Goal: Task Accomplishment & Management: Manage account settings

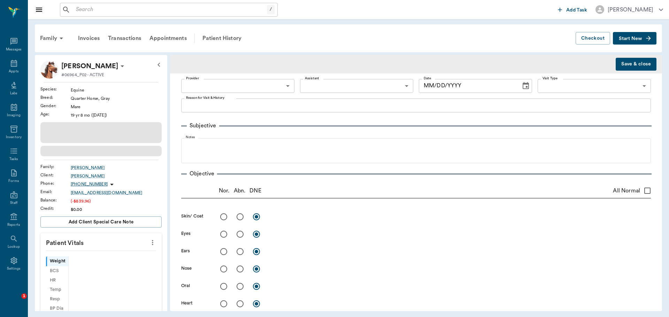
type input "63ec2f075fda476ae8351a4d"
radio input "true"
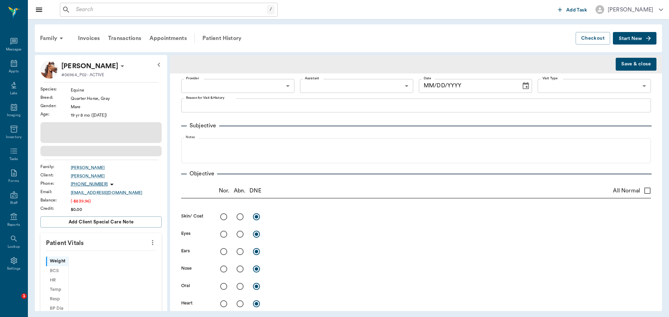
radio input "true"
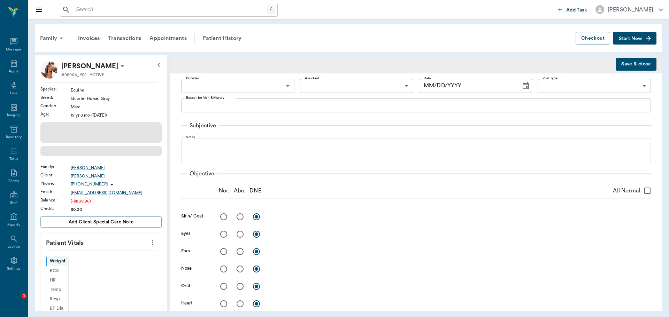
radio input "true"
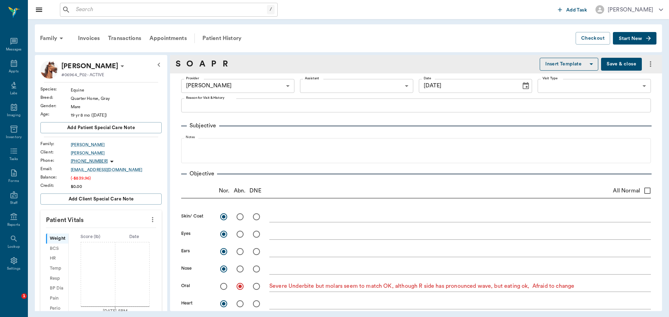
type input "[DATE]"
click at [6, 62] on div "Appts" at bounding box center [14, 67] width 28 height 22
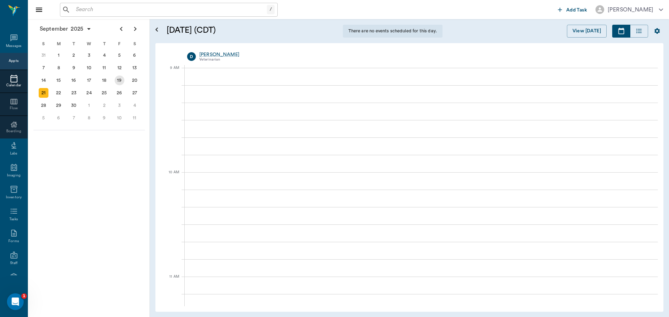
click at [119, 80] on div "19" at bounding box center [120, 81] width 10 height 10
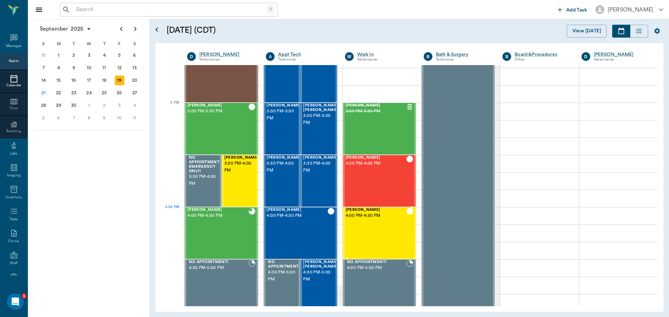
scroll to position [732, 0]
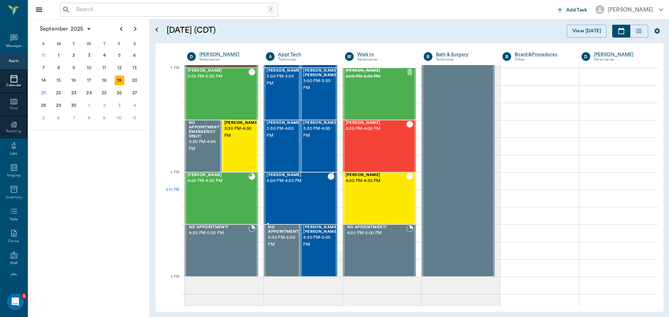
click at [286, 199] on div "Bandit [PERSON_NAME] 4:00 PM - 4:30 PM" at bounding box center [297, 198] width 61 height 51
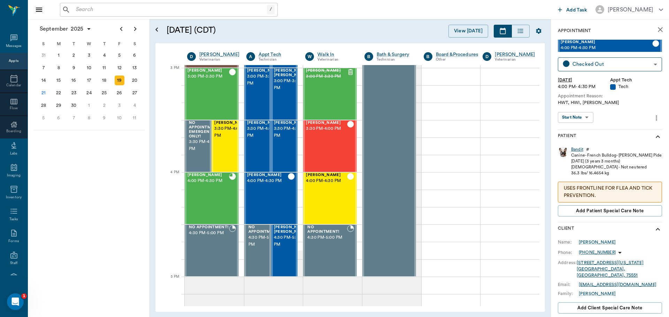
click at [577, 147] on div "Bandit" at bounding box center [577, 150] width 12 height 6
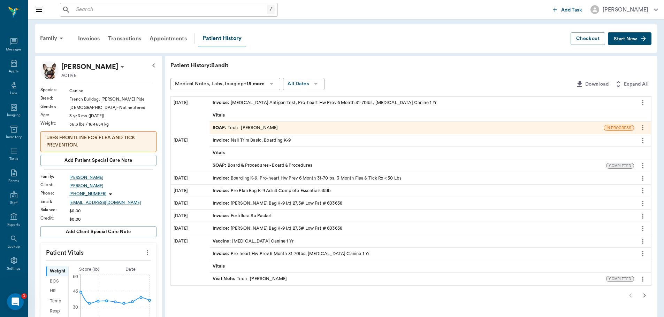
click at [391, 132] on div "SOAP : Tech - [PERSON_NAME]" at bounding box center [407, 128] width 394 height 12
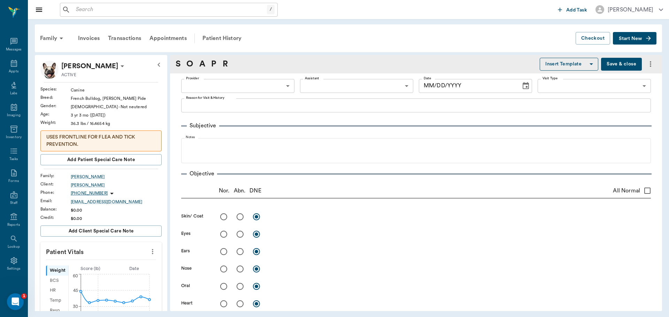
type input "682b670d8bdc6f7f8feef3db"
type input "63ec2f075fda476ae8351a4c"
type input "65d2be4f46e3a538d89b8c1a"
type textarea "HWT, HWI, [PERSON_NAME]"
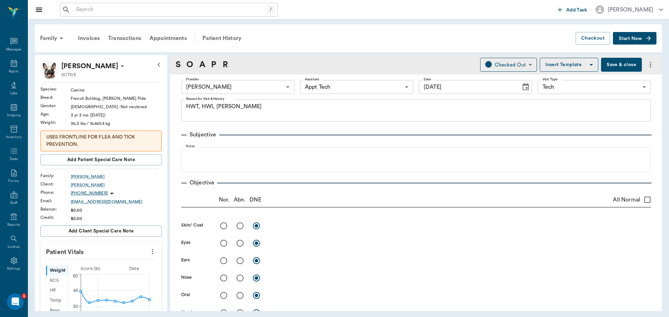
type input "[DATE]"
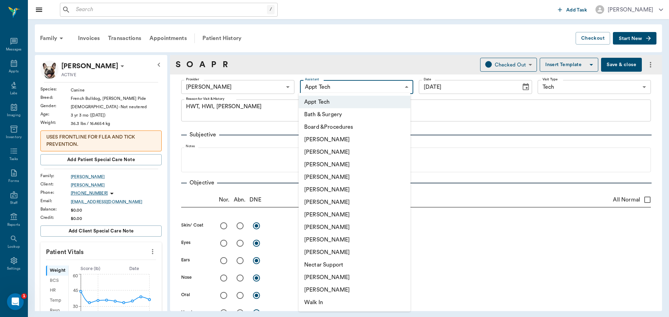
click at [329, 86] on body "/ ​ Add Task [PERSON_NAME] Nectar Messages Appts Labs Imaging Inventory Tasks F…" at bounding box center [334, 158] width 669 height 317
click at [343, 228] on li "[PERSON_NAME]" at bounding box center [355, 227] width 112 height 13
type input "63ec2e7e52e12b0ba117b124"
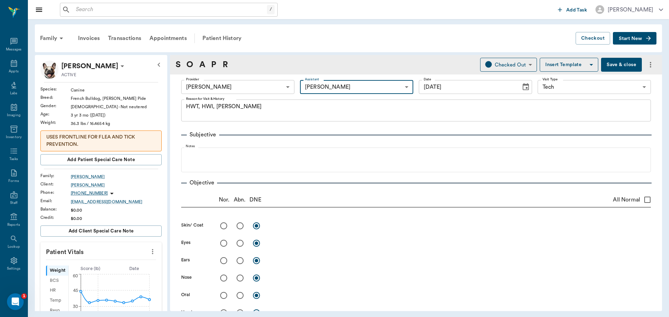
click at [355, 132] on div "Subjective" at bounding box center [416, 135] width 470 height 8
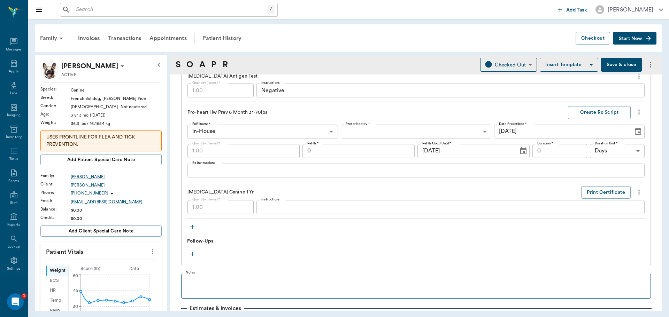
scroll to position [587, 0]
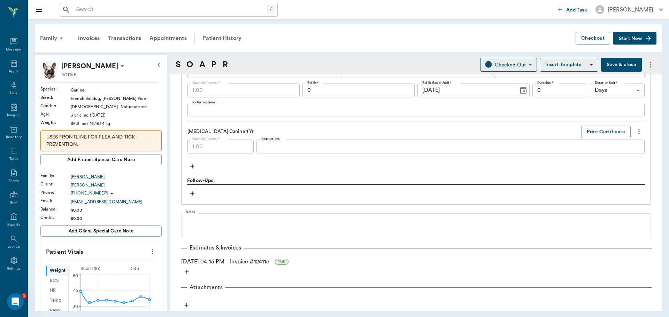
click at [646, 37] on icon "button" at bounding box center [648, 38] width 7 height 7
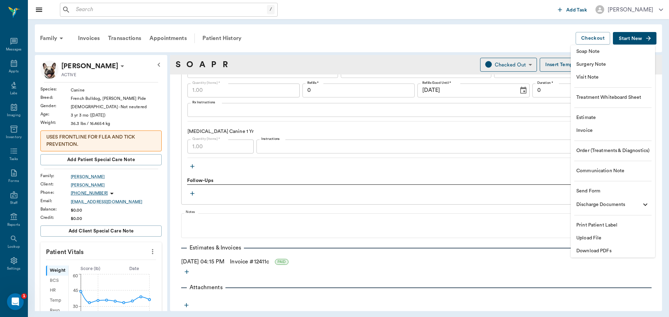
click at [627, 54] on span "Soap Note" at bounding box center [612, 51] width 73 height 7
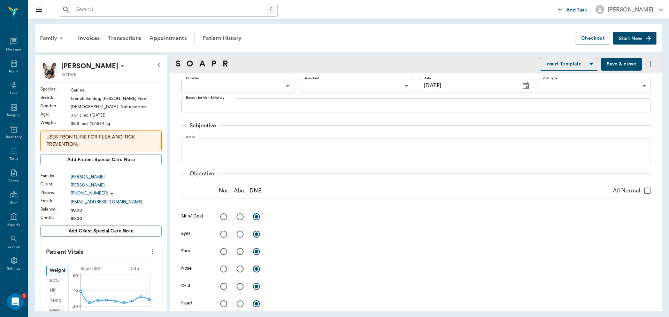
type input "[DATE]"
click at [198, 83] on body "/ ​ Add Task [PERSON_NAME] Nectar Messages Appts Labs Imaging Inventory Tasks F…" at bounding box center [334, 158] width 669 height 317
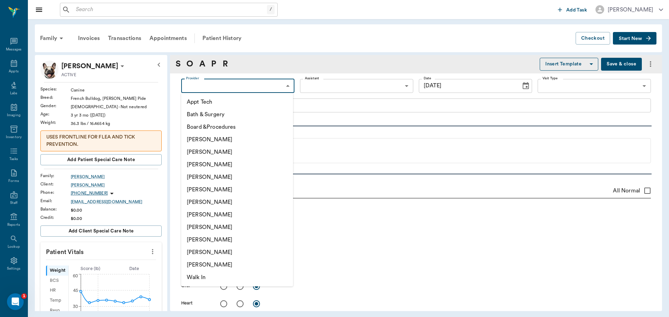
click at [217, 176] on li "[PERSON_NAME]" at bounding box center [237, 177] width 112 height 13
type input "63ec2f075fda476ae8351a4d"
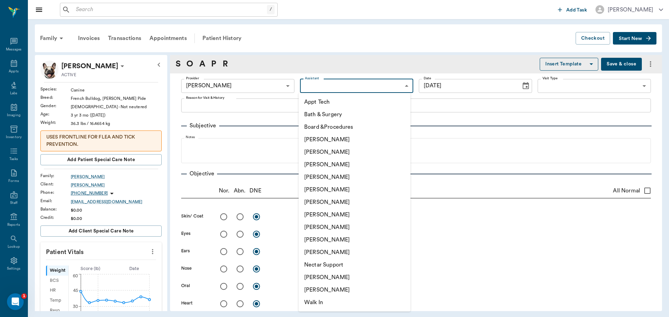
click at [339, 86] on body "/ ​ Add Task [PERSON_NAME] Nectar Messages Appts Labs Imaging Inventory Tasks F…" at bounding box center [334, 158] width 669 height 317
click at [327, 217] on li "[PERSON_NAME]" at bounding box center [355, 215] width 112 height 13
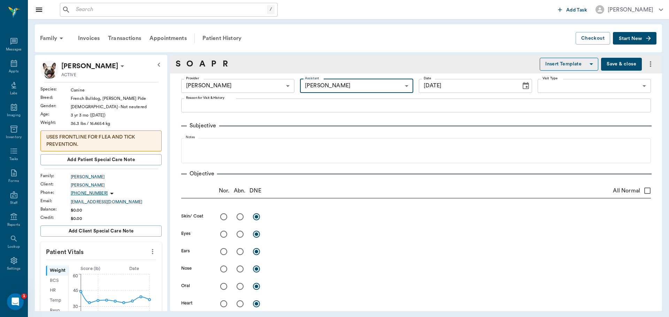
click at [320, 86] on body "/ ​ Add Task [PERSON_NAME] Nectar Messages Appts Labs Imaging Inventory Tasks F…" at bounding box center [334, 158] width 669 height 317
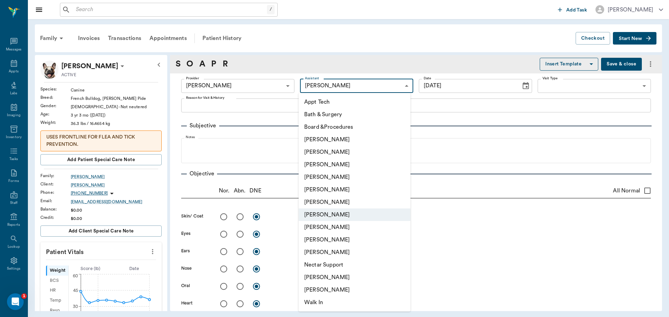
click at [327, 238] on li "[PERSON_NAME]" at bounding box center [355, 240] width 112 height 13
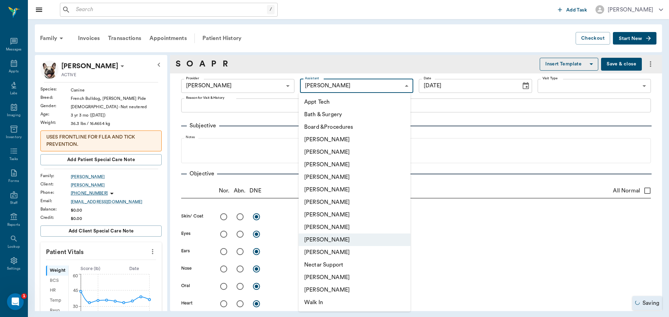
click at [352, 87] on body "/ ​ Add Task [PERSON_NAME] Nectar Messages Appts Labs Imaging Inventory Tasks F…" at bounding box center [334, 158] width 669 height 317
click at [338, 98] on li "Appt Tech" at bounding box center [355, 102] width 112 height 13
type input "63ec2f075fda476ae8351a4c"
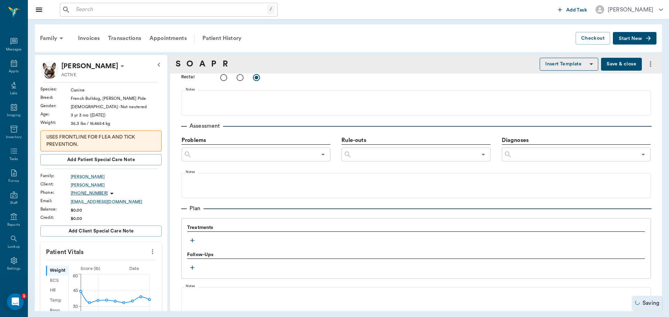
scroll to position [414, 0]
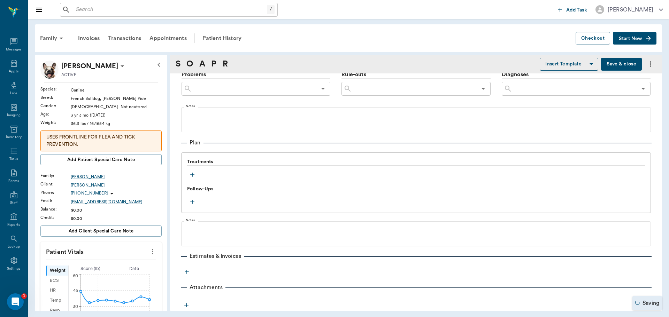
click at [192, 174] on icon "button" at bounding box center [192, 174] width 7 height 7
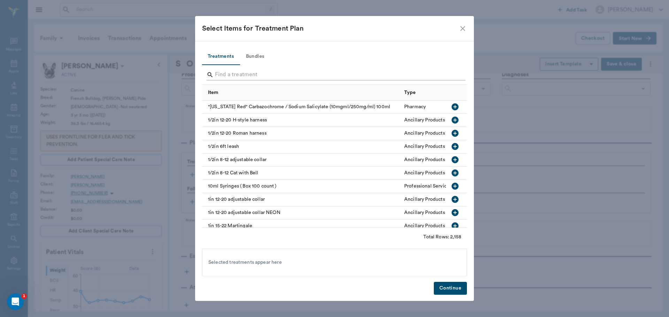
click at [269, 76] on input "Search" at bounding box center [335, 74] width 240 height 11
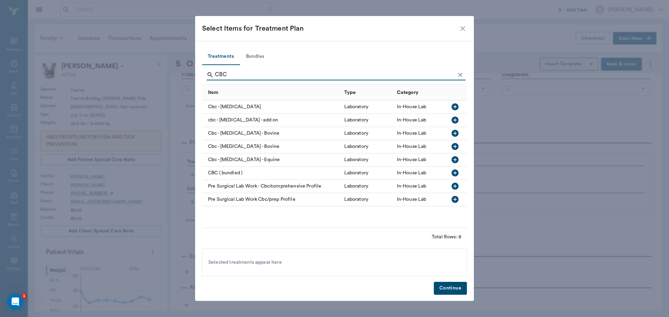
type input "CBC"
click at [453, 107] on icon "button" at bounding box center [455, 106] width 7 height 7
click at [460, 77] on icon "Clear" at bounding box center [460, 74] width 7 height 7
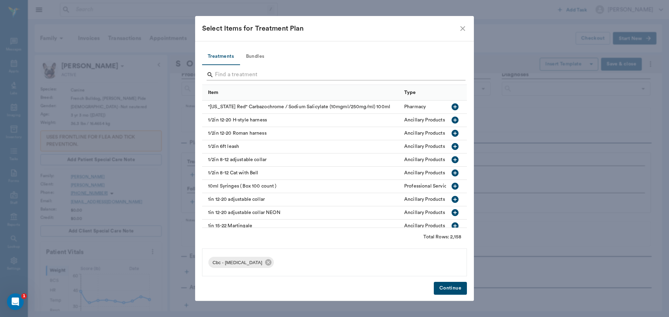
click at [453, 77] on input "Search" at bounding box center [335, 74] width 240 height 11
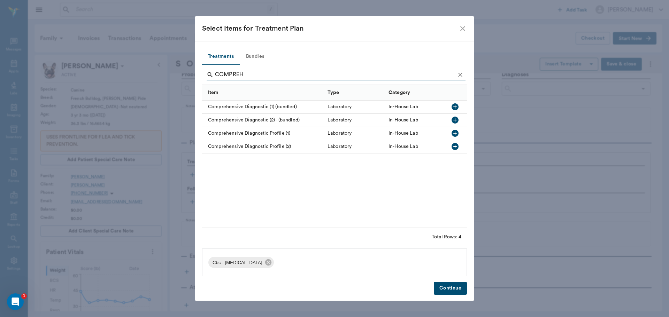
type input "COMPREH"
click at [453, 133] on icon "button" at bounding box center [455, 133] width 7 height 7
click at [455, 291] on button "Continue" at bounding box center [450, 288] width 33 height 13
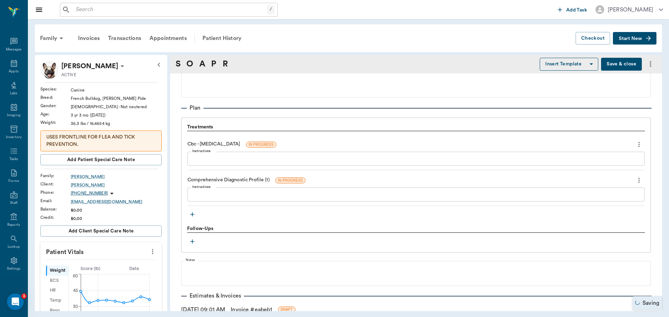
scroll to position [484, 0]
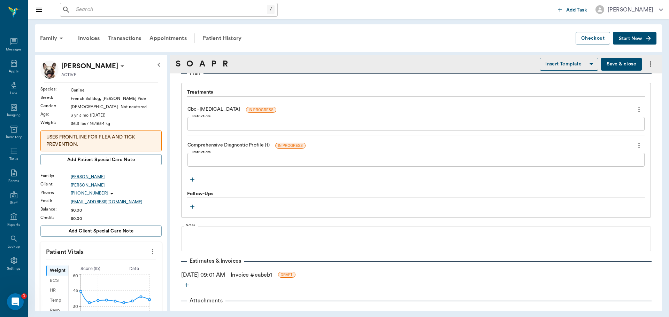
click at [191, 180] on icon "button" at bounding box center [192, 180] width 4 height 4
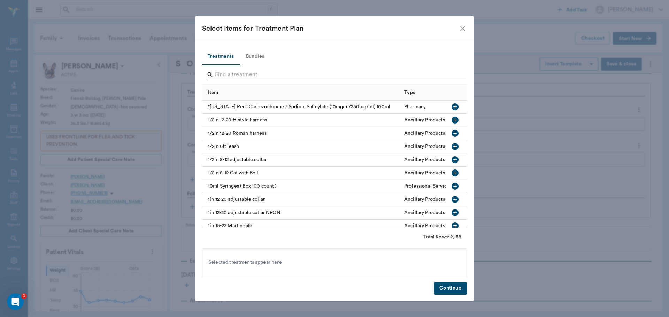
click at [249, 76] on input "Search" at bounding box center [335, 74] width 240 height 11
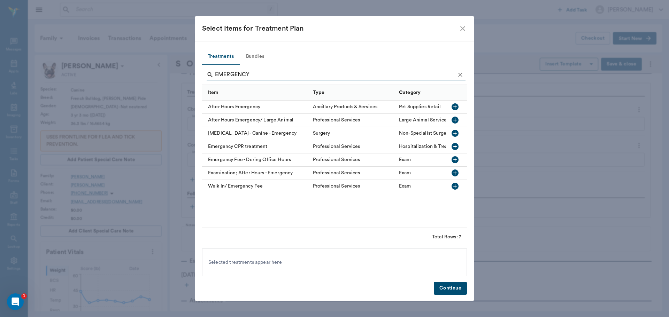
type input "EMERGENCY"
click at [456, 171] on icon "button" at bounding box center [455, 173] width 7 height 7
click at [446, 287] on button "Continue" at bounding box center [450, 288] width 33 height 13
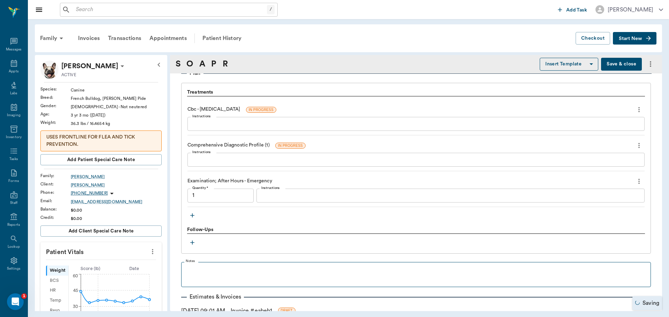
type input "1.00"
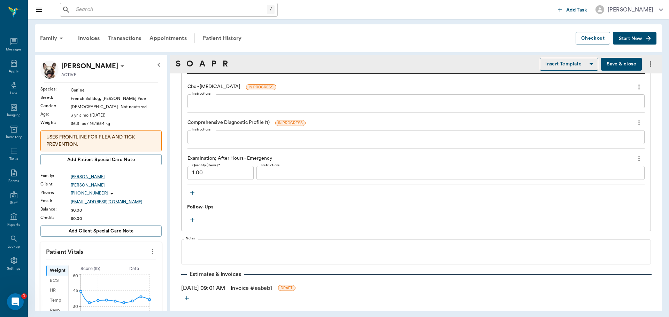
scroll to position [533, 0]
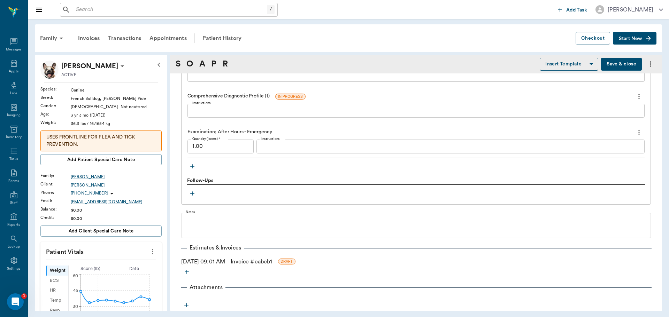
click at [251, 262] on link "Invoice # eabeb1" at bounding box center [251, 262] width 41 height 8
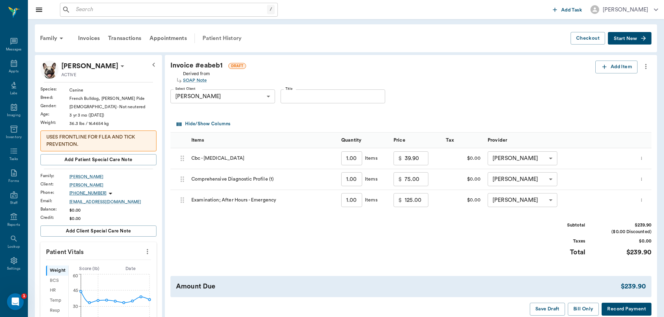
click at [219, 38] on div "Patient History" at bounding box center [221, 38] width 47 height 17
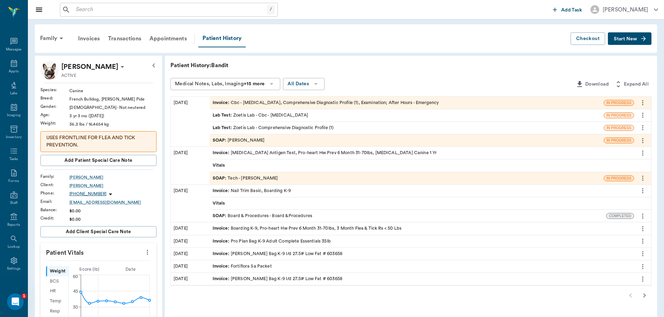
click at [243, 143] on div "SOAP : [PERSON_NAME]" at bounding box center [239, 140] width 52 height 7
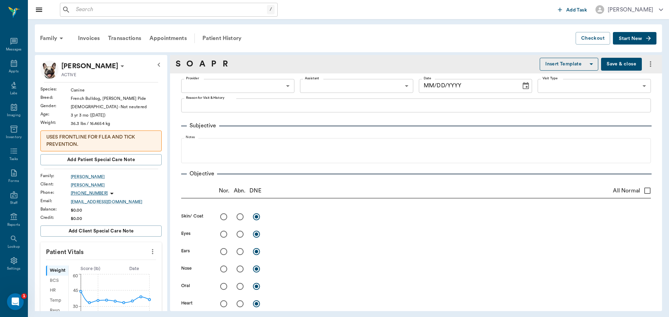
type input "63ec2f075fda476ae8351a4d"
type input "63ec2f075fda476ae8351a4c"
type input "[DATE]"
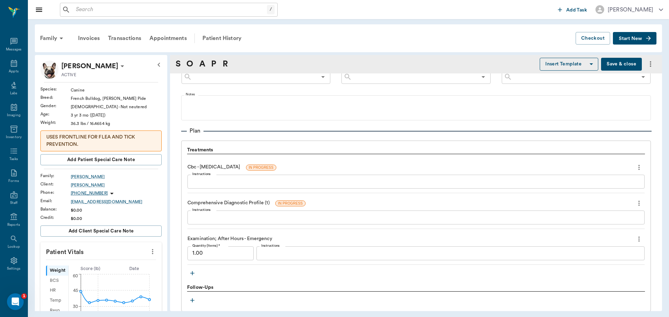
scroll to position [463, 0]
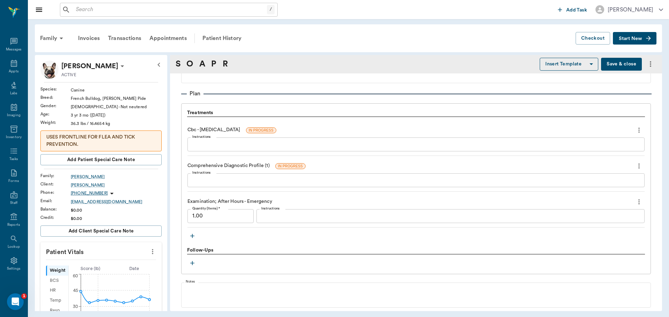
click at [192, 236] on icon "button" at bounding box center [192, 236] width 4 height 4
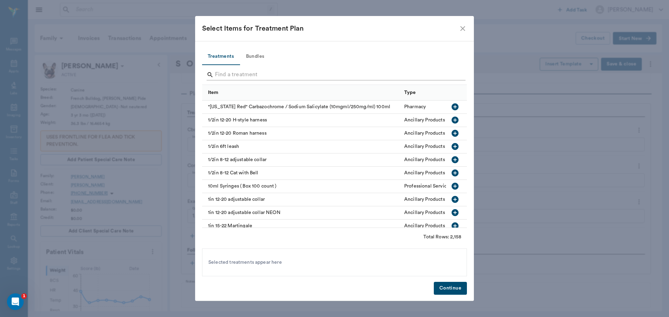
click at [231, 74] on input "Search" at bounding box center [335, 74] width 240 height 11
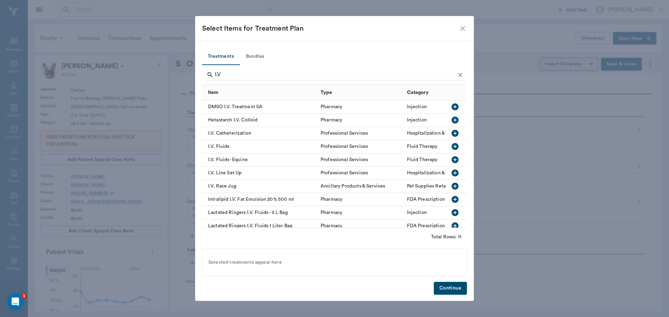
click at [451, 134] on icon "button" at bounding box center [455, 133] width 8 height 8
click at [451, 172] on icon "button" at bounding box center [455, 173] width 8 height 8
click at [452, 147] on icon "button" at bounding box center [455, 146] width 7 height 7
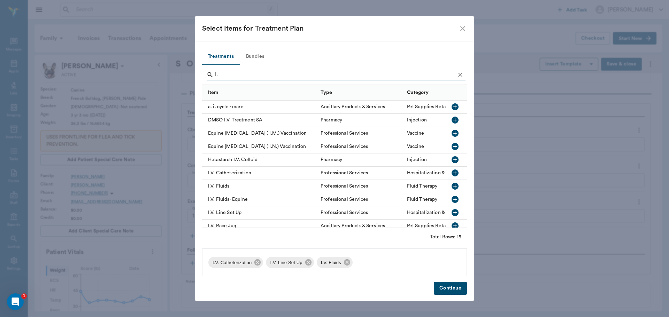
type input "I"
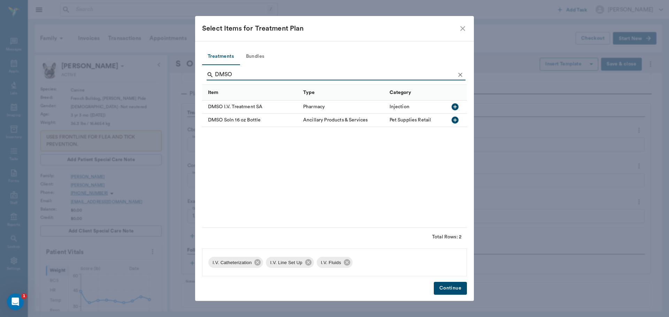
click at [455, 107] on icon "button" at bounding box center [455, 107] width 8 height 8
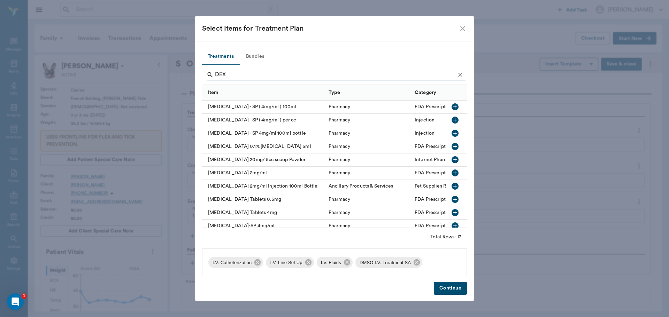
click at [451, 173] on icon "button" at bounding box center [455, 173] width 8 height 8
type input "D"
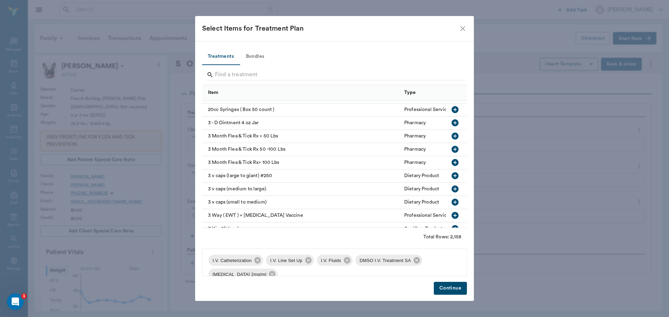
scroll to position [0, 0]
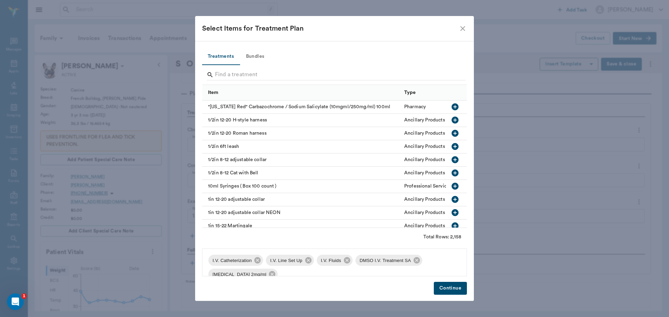
click at [463, 29] on icon "close" at bounding box center [462, 28] width 5 height 5
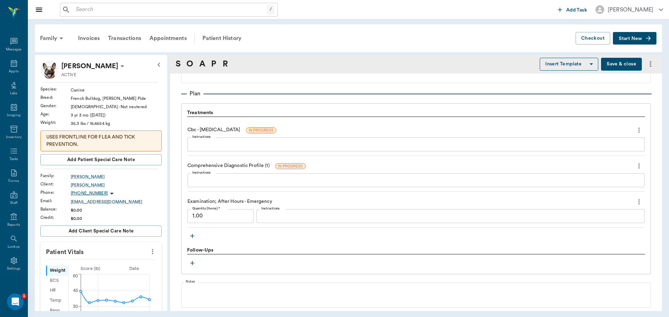
click at [192, 236] on icon "button" at bounding box center [192, 236] width 4 height 4
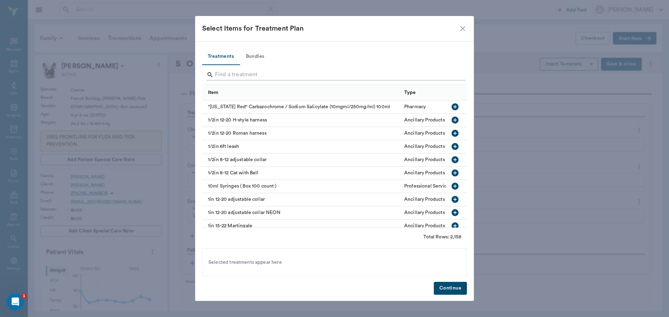
click at [242, 75] on input "Search" at bounding box center [335, 74] width 240 height 11
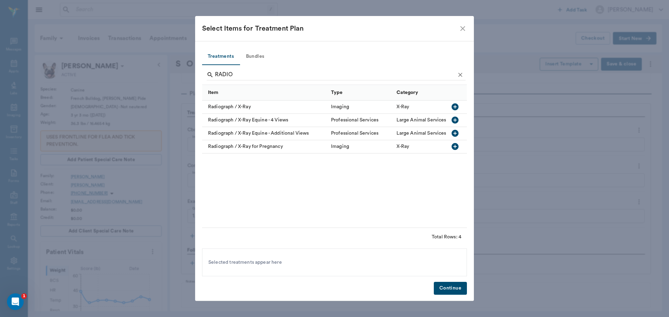
click at [455, 106] on icon "button" at bounding box center [455, 107] width 8 height 8
click at [454, 107] on icon "button" at bounding box center [455, 107] width 8 height 8
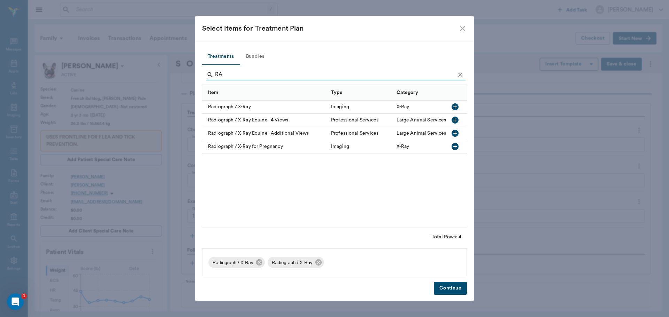
type input "R"
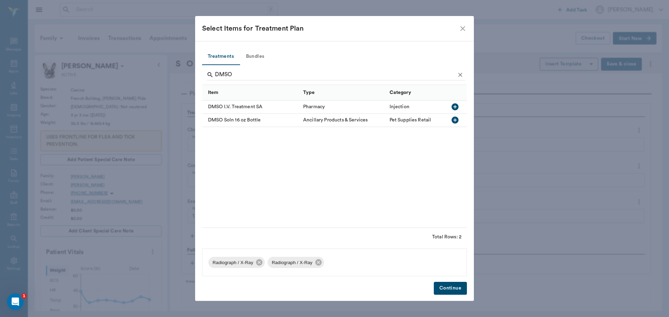
click at [456, 107] on icon "button" at bounding box center [455, 106] width 7 height 7
type input "D"
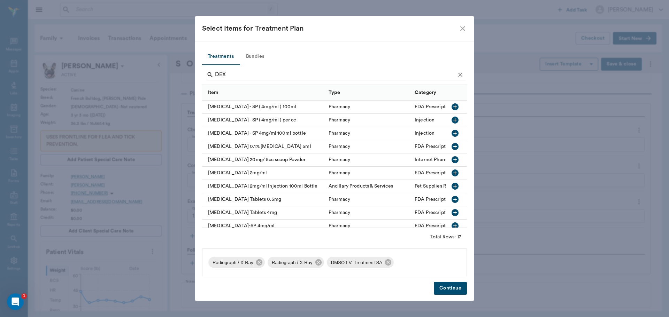
click at [452, 173] on icon "button" at bounding box center [455, 173] width 7 height 7
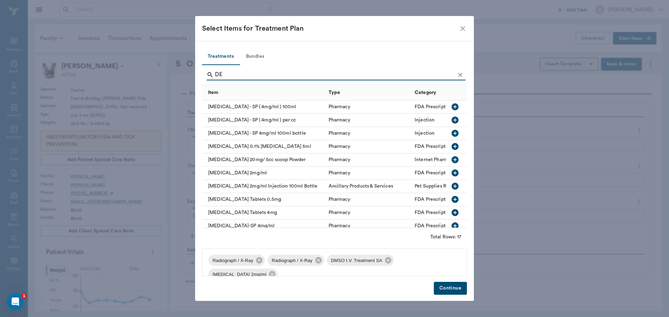
type input "D"
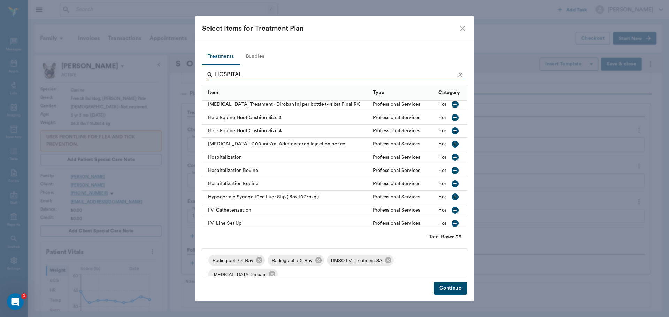
scroll to position [174, 0]
type input "HOSPITAL"
click at [452, 156] on icon "button" at bounding box center [455, 157] width 7 height 7
click at [455, 289] on button "Continue" at bounding box center [450, 288] width 33 height 13
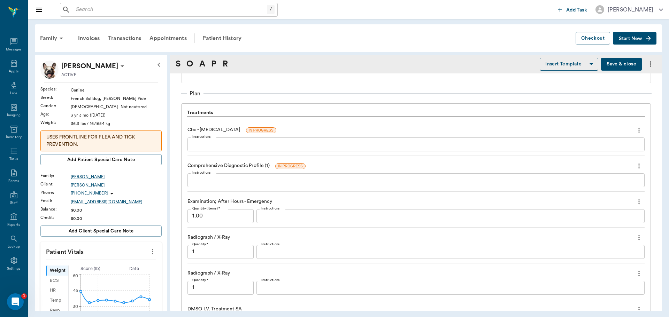
scroll to position [740, 0]
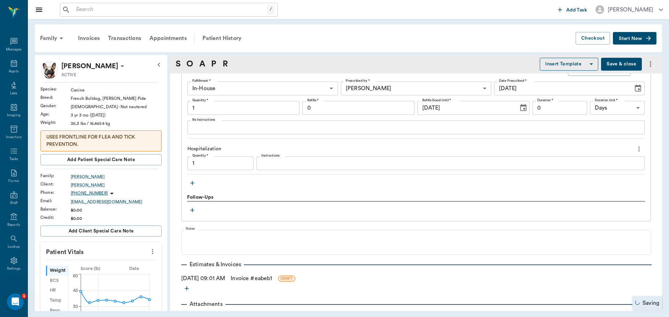
type input "1.00"
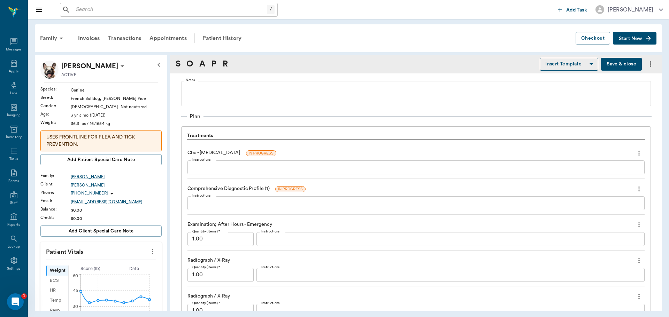
scroll to position [513, 0]
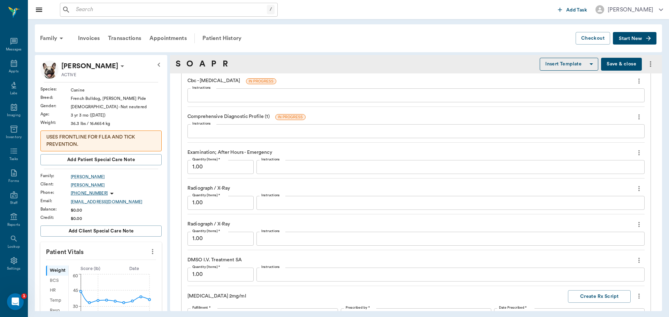
click at [635, 223] on icon "more" at bounding box center [639, 225] width 8 height 8
click at [590, 251] on span "Delete" at bounding box center [604, 249] width 59 height 7
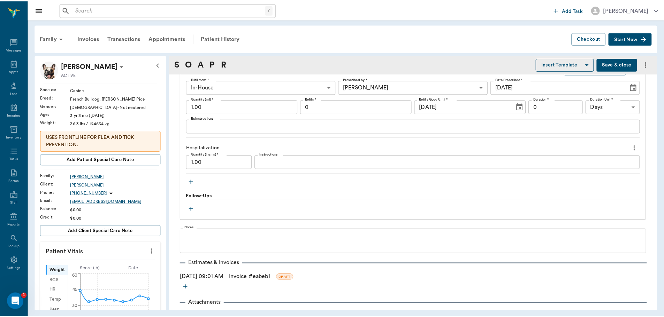
scroll to position [721, 0]
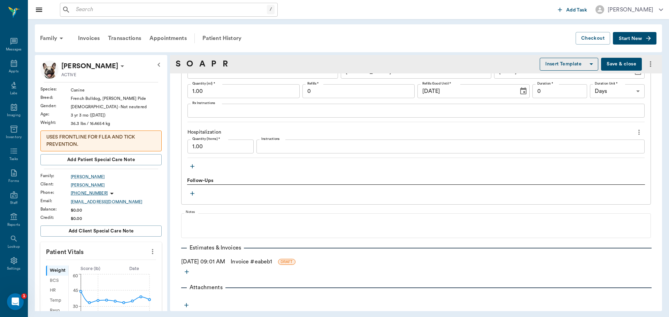
click at [249, 263] on link "Invoice # eabeb1" at bounding box center [251, 262] width 41 height 8
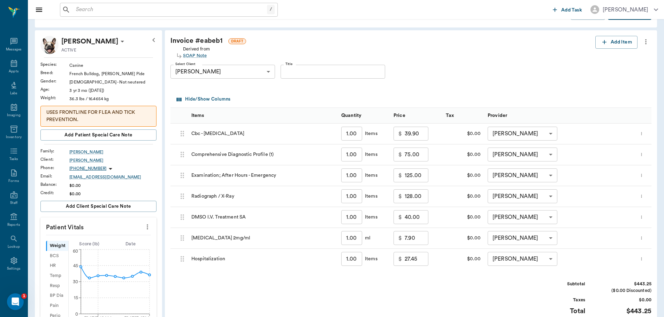
scroll to position [174, 0]
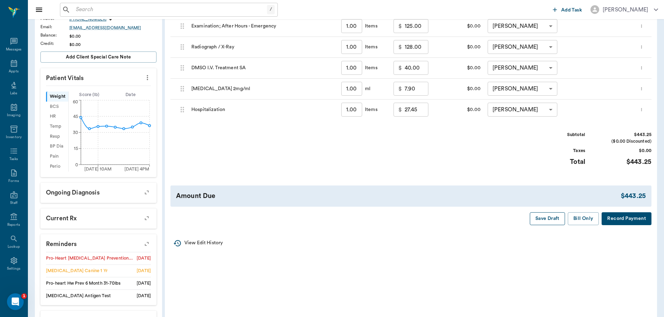
click at [540, 218] on button "Save Draft" at bounding box center [547, 219] width 35 height 13
click at [549, 220] on button "Save Draft" at bounding box center [547, 219] width 35 height 13
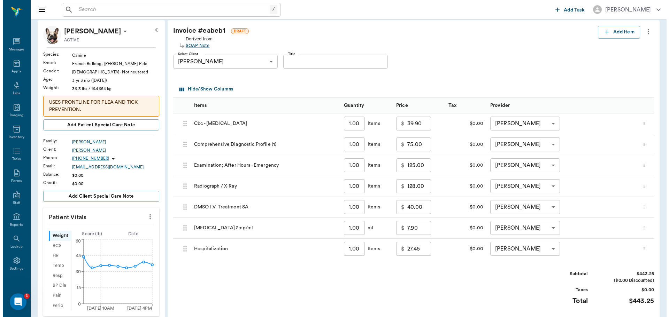
scroll to position [0, 0]
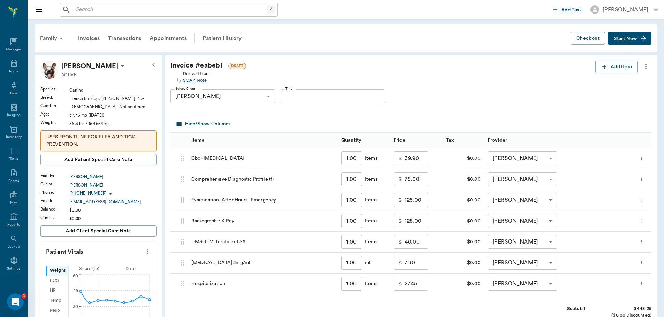
click at [632, 39] on span "Start New" at bounding box center [625, 39] width 23 height 0
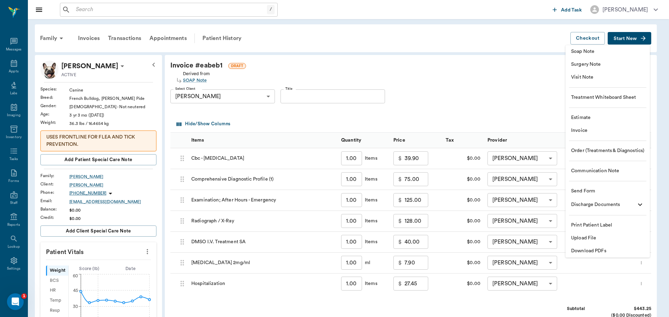
click at [618, 98] on span "Treatment Whiteboard Sheet" at bounding box center [607, 97] width 73 height 7
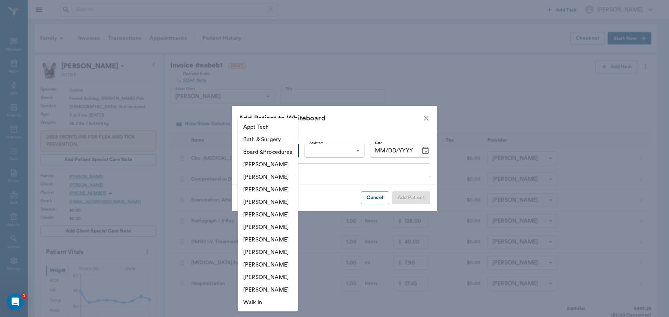
click at [289, 152] on body "/ ​ Add Task [PERSON_NAME] Nectar Messages Appts Labs Imaging Inventory Tasks F…" at bounding box center [334, 278] width 669 height 556
click at [266, 202] on li "[PERSON_NAME]" at bounding box center [268, 202] width 60 height 13
type input "63ec2f075fda476ae8351a4d"
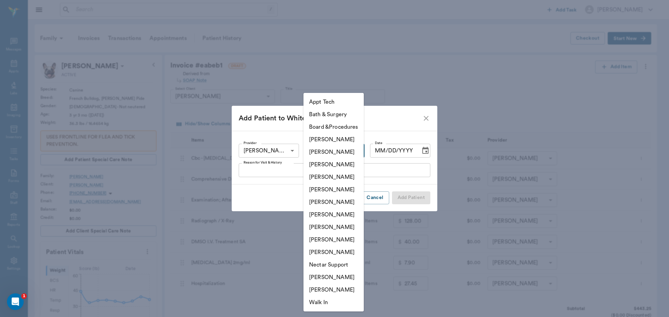
click at [356, 152] on body "/ ​ Add Task [PERSON_NAME] Nectar Messages Appts Labs Imaging Inventory Tasks F…" at bounding box center [334, 278] width 669 height 556
click at [329, 214] on li "[PERSON_NAME]" at bounding box center [333, 215] width 60 height 13
type input "682b670d8bdc6f7f8feef3db"
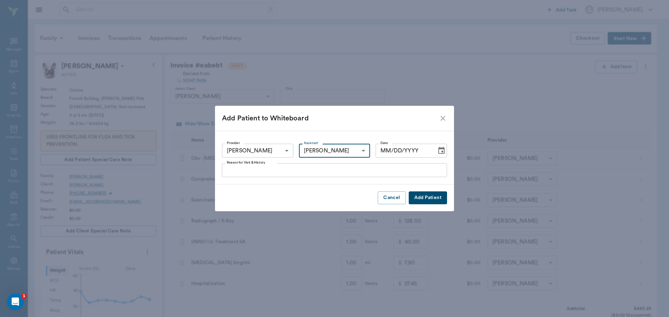
click at [437, 151] on icon "Choose date" at bounding box center [441, 151] width 8 height 8
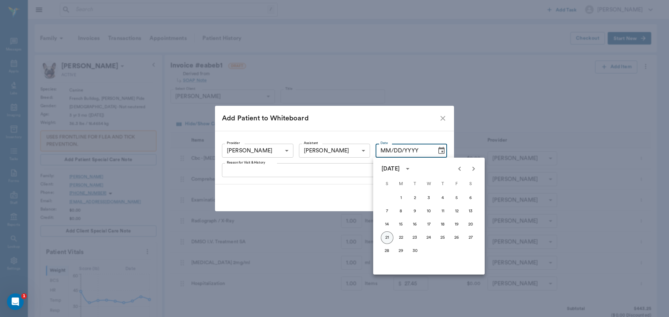
click at [385, 234] on button "21" at bounding box center [387, 238] width 13 height 13
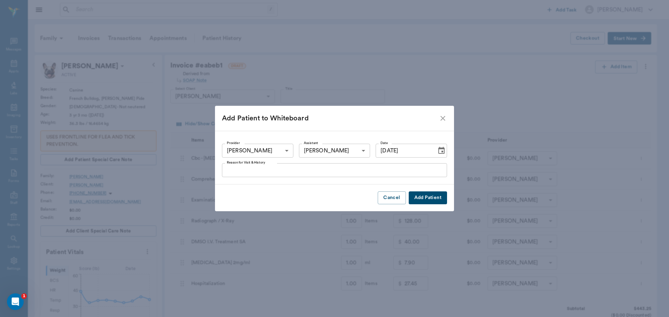
type input "[DATE]"
click at [247, 169] on textarea "Reason for Visit & History" at bounding box center [334, 171] width 215 height 8
type textarea "h"
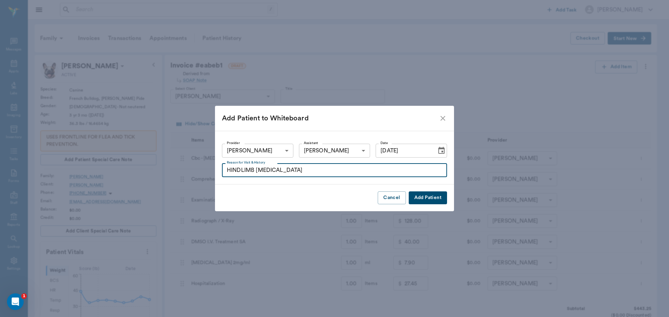
type textarea "HINDLIMB [MEDICAL_DATA]"
click at [416, 200] on button "Add Patient" at bounding box center [428, 198] width 38 height 13
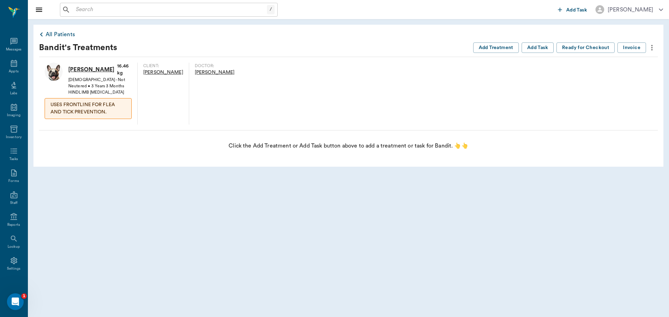
click at [650, 47] on icon "more" at bounding box center [652, 48] width 8 height 8
click at [620, 81] on p "Print Patient Label" at bounding box center [612, 83] width 48 height 8
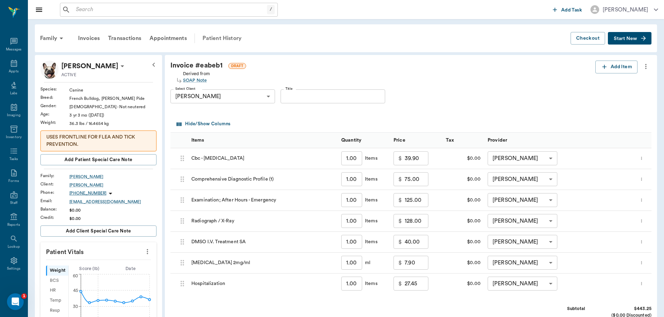
click at [221, 36] on div "Patient History" at bounding box center [221, 38] width 47 height 17
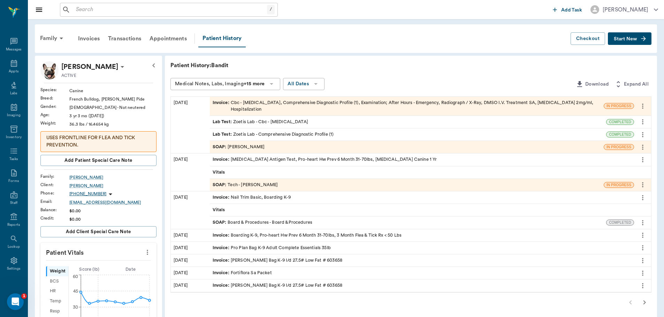
click at [285, 144] on div "SOAP : [PERSON_NAME]" at bounding box center [407, 147] width 394 height 12
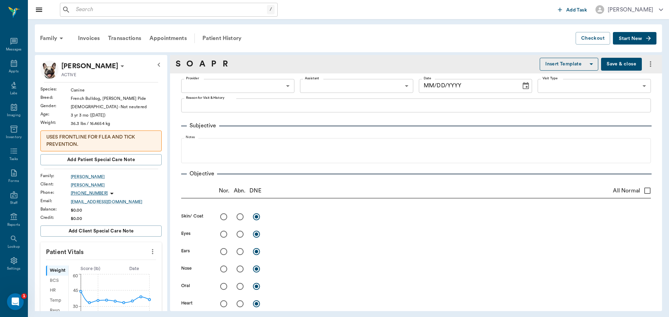
type input "63ec2f075fda476ae8351a4d"
type input "63ec2f075fda476ae8351a4c"
type input "[DATE]"
click at [647, 61] on icon "more" at bounding box center [650, 64] width 8 height 8
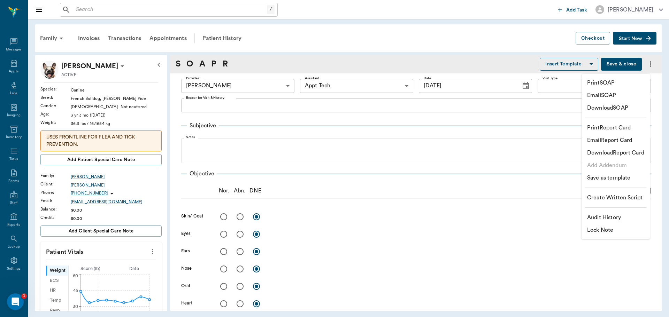
click at [602, 81] on p "Print SOAP" at bounding box center [601, 83] width 28 height 8
